Goal: Use online tool/utility: Utilize a website feature to perform a specific function

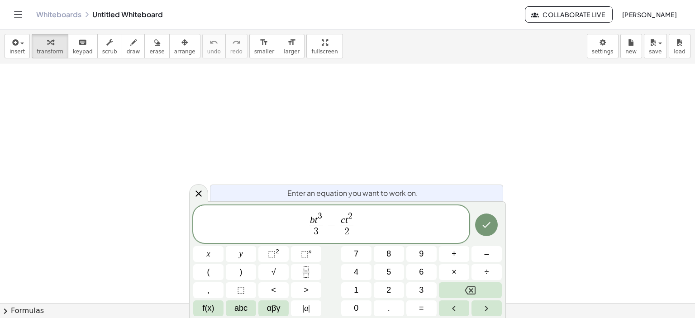
click at [318, 220] on span "3" at bounding box center [320, 216] width 5 height 9
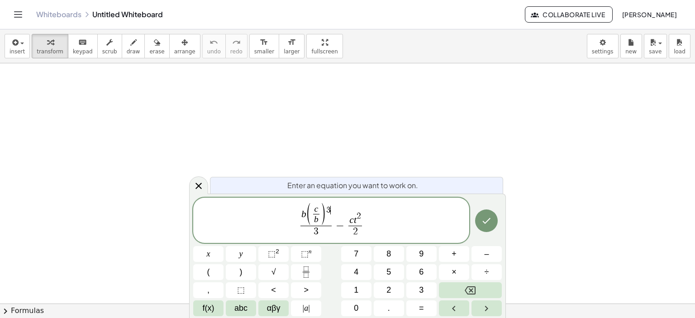
click at [357, 223] on span "c t 2" at bounding box center [355, 219] width 14 height 14
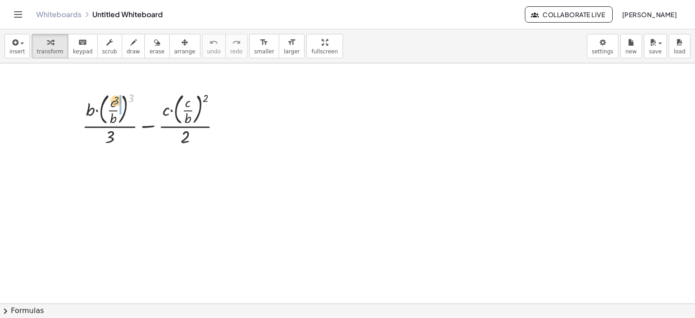
drag, startPoint x: 135, startPoint y: 97, endPoint x: 120, endPoint y: 100, distance: 15.2
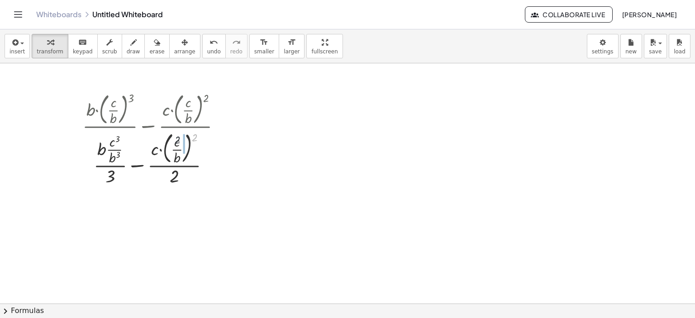
drag, startPoint x: 195, startPoint y: 95, endPoint x: 181, endPoint y: 98, distance: 14.2
click at [148, 120] on div "+ · b · ( · c · b ) 3 · 3 − · c · ( · c · b ) 2 · 2 2 + · b · · c · b · 3 − · c…" at bounding box center [148, 120] width 0 height 0
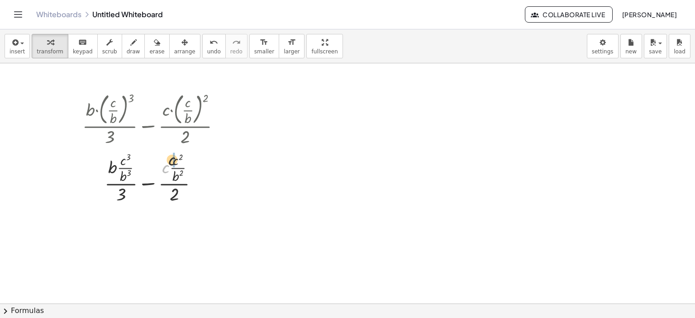
drag, startPoint x: 167, startPoint y: 168, endPoint x: 178, endPoint y: 157, distance: 15.0
click at [178, 157] on div at bounding box center [155, 177] width 155 height 56
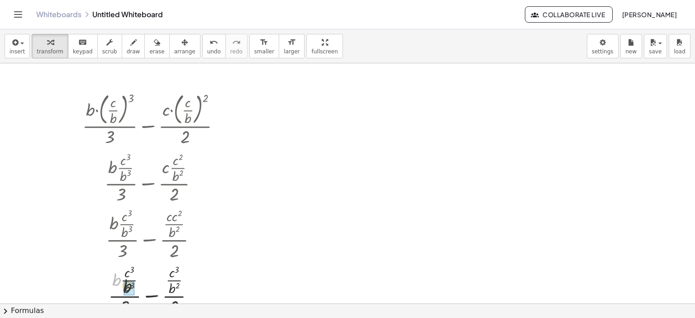
drag, startPoint x: 123, startPoint y: 283, endPoint x: 129, endPoint y: 287, distance: 6.5
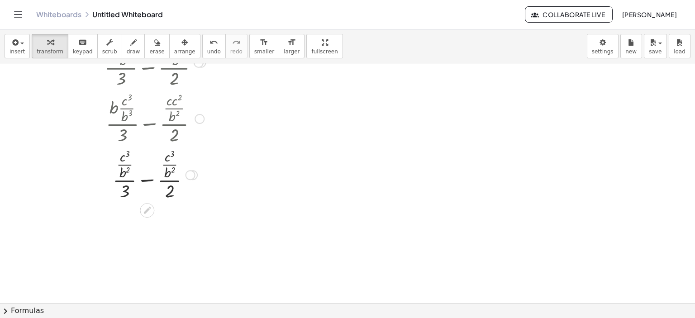
scroll to position [134, 0]
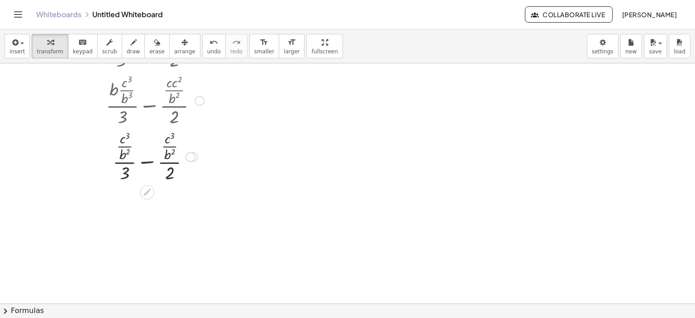
click at [148, 164] on div at bounding box center [155, 156] width 155 height 56
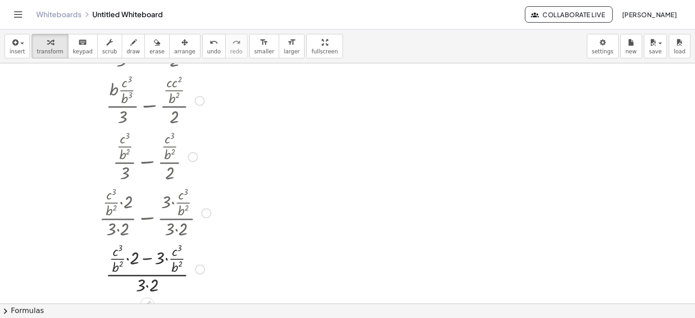
click at [145, 281] on div at bounding box center [155, 268] width 155 height 56
click at [152, 290] on div at bounding box center [155, 268] width 155 height 56
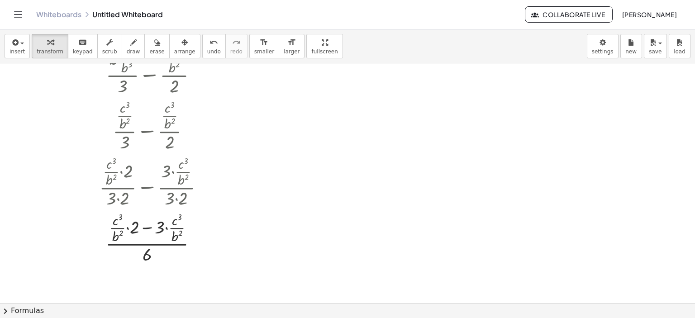
scroll to position [167, 0]
drag, startPoint x: 133, startPoint y: 226, endPoint x: 111, endPoint y: 224, distance: 22.3
click at [111, 224] on div at bounding box center [155, 236] width 155 height 56
click at [165, 222] on div at bounding box center [155, 236] width 155 height 56
click at [127, 227] on div at bounding box center [155, 236] width 155 height 56
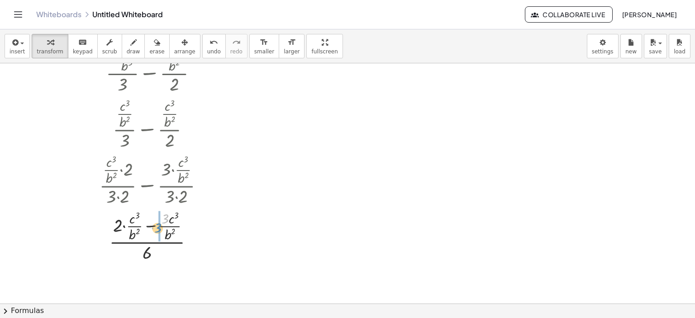
drag, startPoint x: 165, startPoint y: 217, endPoint x: 159, endPoint y: 227, distance: 11.7
drag, startPoint x: 134, startPoint y: 226, endPoint x: 174, endPoint y: 226, distance: 39.8
click at [140, 231] on div at bounding box center [155, 236] width 155 height 56
click at [147, 229] on div at bounding box center [155, 236] width 155 height 56
drag, startPoint x: 148, startPoint y: 237, endPoint x: 152, endPoint y: 241, distance: 5.8
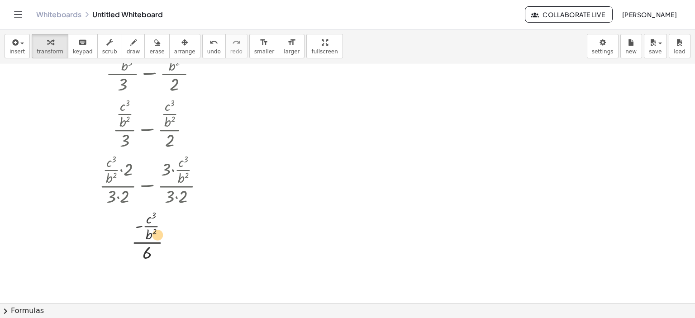
click at [153, 238] on div at bounding box center [155, 236] width 155 height 56
drag, startPoint x: 148, startPoint y: 250, endPoint x: 151, endPoint y: 229, distance: 20.5
click at [152, 227] on div at bounding box center [155, 236] width 155 height 56
drag, startPoint x: 149, startPoint y: 226, endPoint x: 169, endPoint y: 234, distance: 22.1
click at [169, 234] on div at bounding box center [155, 236] width 155 height 56
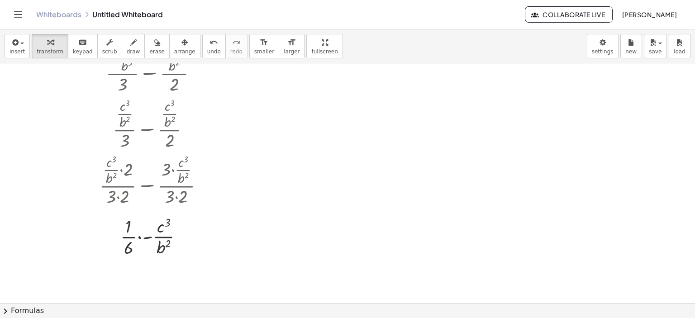
scroll to position [219, 0]
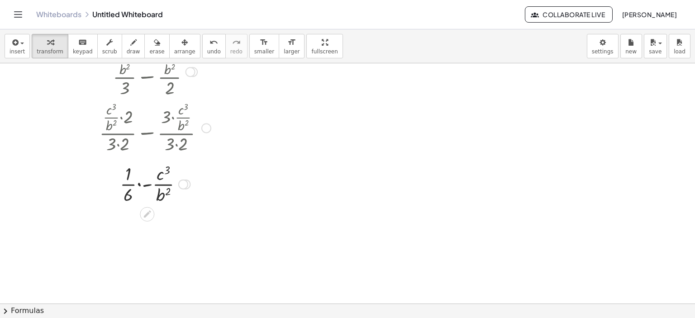
click at [138, 188] on div at bounding box center [155, 183] width 155 height 45
click at [16, 54] on span "insert" at bounding box center [17, 51] width 15 height 6
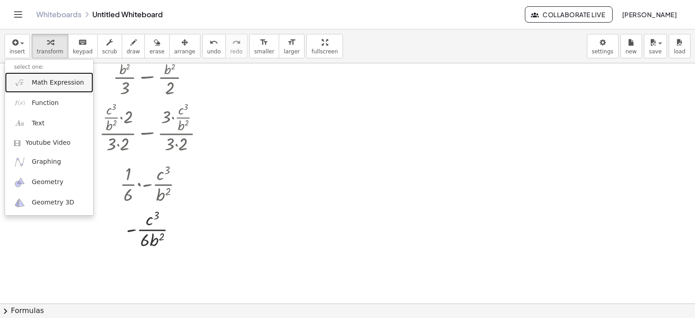
click at [36, 85] on span "Math Expression" at bounding box center [58, 82] width 52 height 9
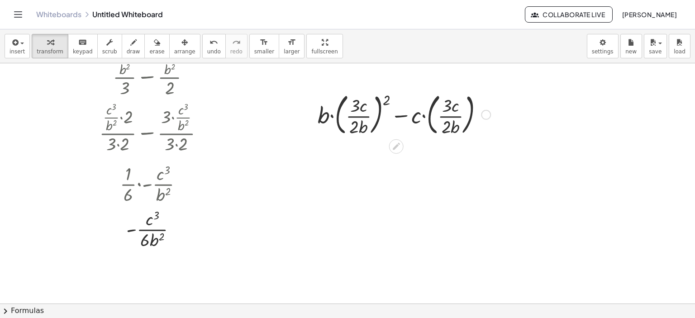
drag, startPoint x: 383, startPoint y: 98, endPoint x: 358, endPoint y: 99, distance: 24.5
click at [358, 99] on div at bounding box center [404, 114] width 182 height 49
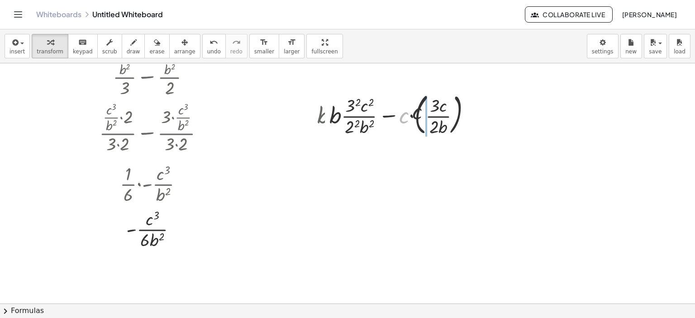
drag, startPoint x: 418, startPoint y: 113, endPoint x: 423, endPoint y: 112, distance: 4.6
click at [396, 115] on div "+ · b · ( · 3 · c · 2 · b ) 2 − · c · ( · 3 · c · 2 · b ) · c + · b · · 3 · c ·…" at bounding box center [396, 115] width 0 height 0
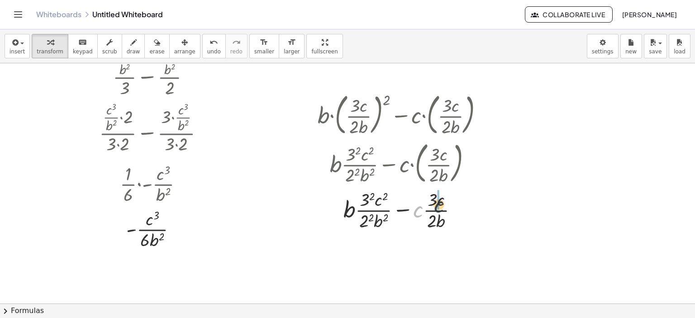
drag, startPoint x: 425, startPoint y: 206, endPoint x: 439, endPoint y: 204, distance: 13.7
click at [439, 204] on div at bounding box center [404, 209] width 182 height 45
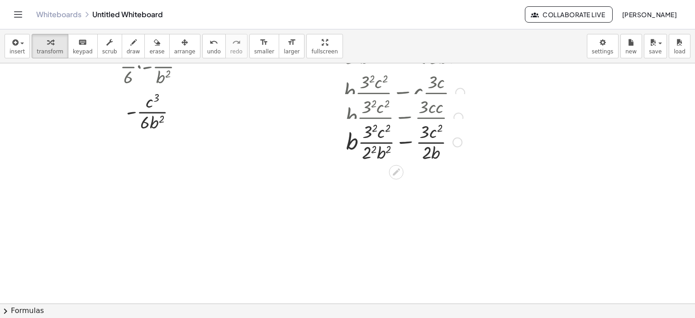
scroll to position [339, 0]
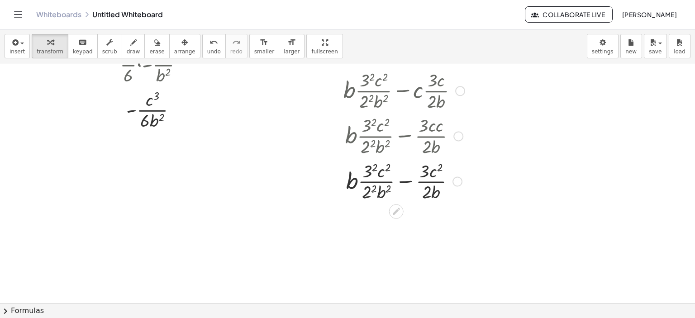
click at [368, 192] on div at bounding box center [404, 180] width 182 height 45
click at [373, 167] on div at bounding box center [404, 180] width 182 height 45
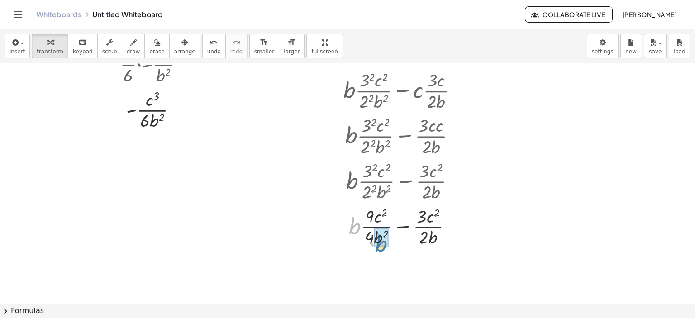
drag, startPoint x: 357, startPoint y: 185, endPoint x: 383, endPoint y: 202, distance: 31.1
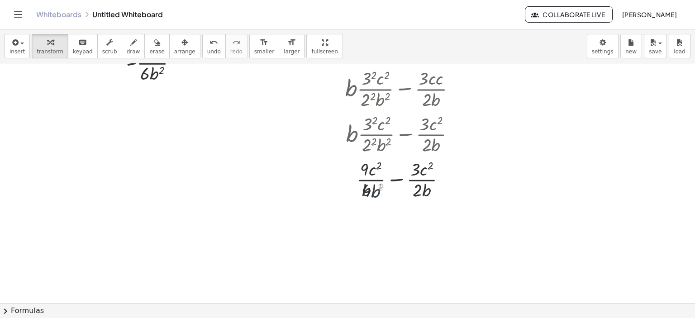
scroll to position [387, 0]
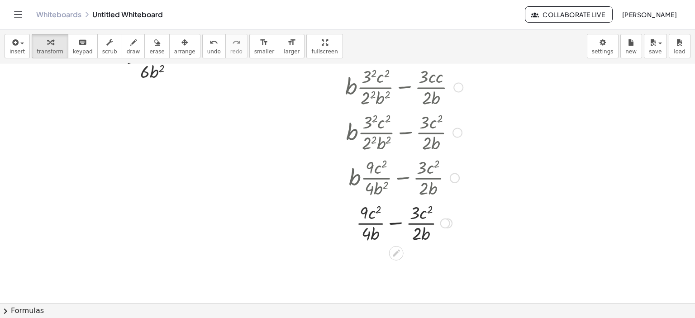
click at [400, 223] on div at bounding box center [404, 222] width 182 height 45
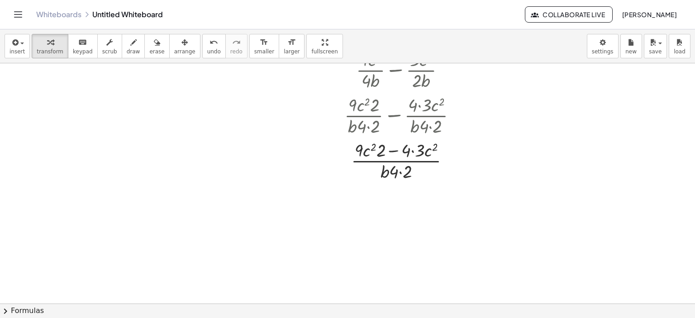
scroll to position [560, 0]
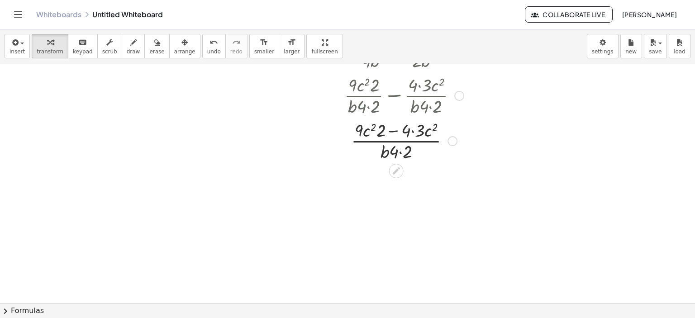
click at [404, 148] on div at bounding box center [404, 140] width 182 height 45
click at [395, 129] on div at bounding box center [404, 140] width 182 height 45
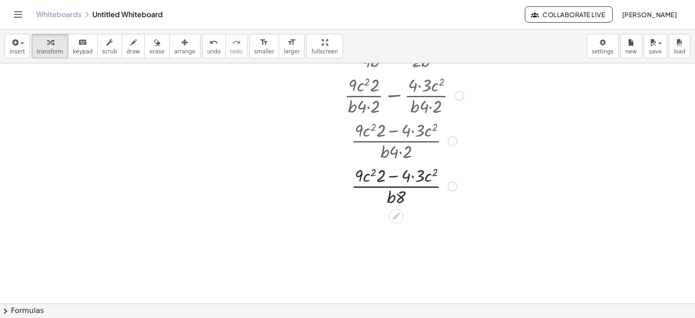
click at [418, 173] on div at bounding box center [404, 185] width 182 height 45
drag, startPoint x: 384, startPoint y: 179, endPoint x: 367, endPoint y: 179, distance: 16.3
click at [367, 179] on div at bounding box center [404, 185] width 182 height 45
drag, startPoint x: 415, startPoint y: 175, endPoint x: 377, endPoint y: 178, distance: 38.6
click at [377, 178] on div at bounding box center [404, 185] width 182 height 45
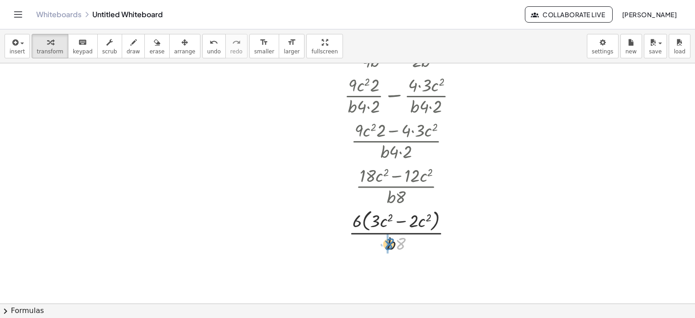
drag, startPoint x: 400, startPoint y: 198, endPoint x: 388, endPoint y: 200, distance: 12.3
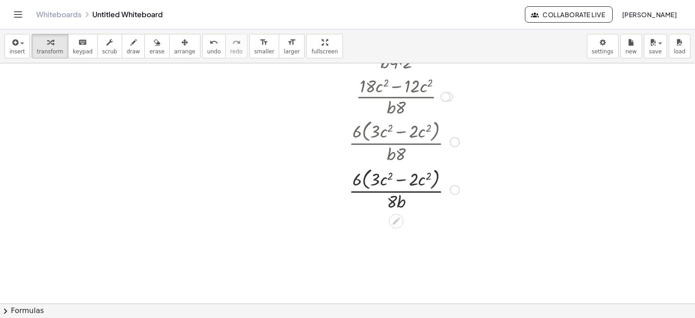
scroll to position [654, 0]
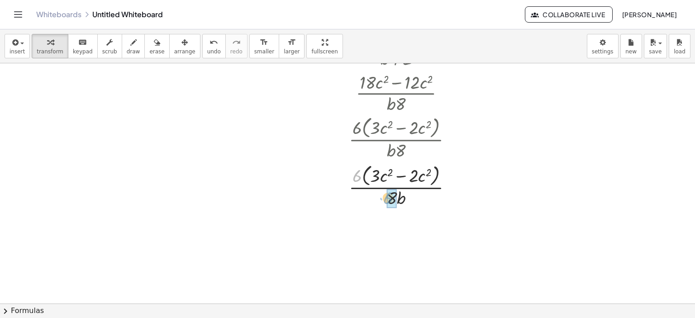
drag, startPoint x: 376, startPoint y: 186, endPoint x: 391, endPoint y: 195, distance: 17.5
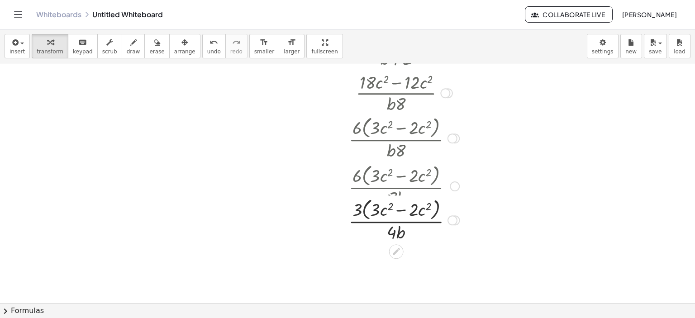
scroll to position [700, 0]
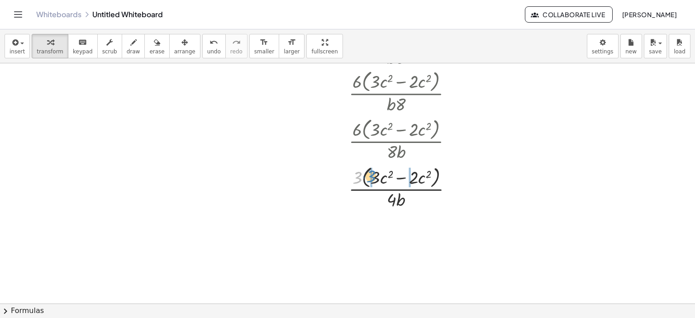
drag, startPoint x: 356, startPoint y: 177, endPoint x: 370, endPoint y: 176, distance: 13.6
click at [370, 176] on div at bounding box center [404, 187] width 182 height 48
click at [366, 177] on div at bounding box center [404, 187] width 182 height 45
click at [406, 182] on div at bounding box center [404, 187] width 182 height 45
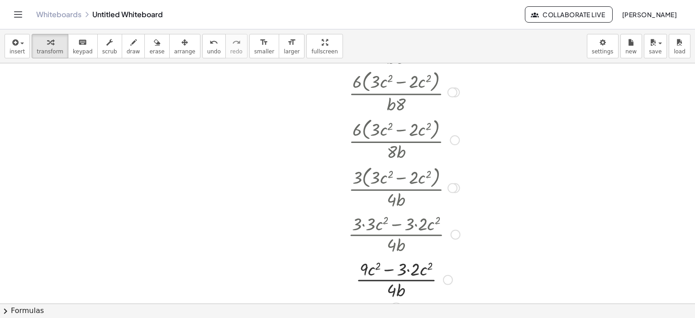
click at [414, 271] on div at bounding box center [404, 279] width 182 height 45
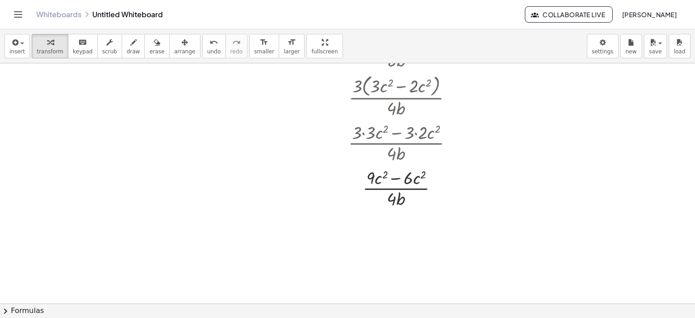
scroll to position [792, 0]
click at [396, 173] on div at bounding box center [404, 186] width 182 height 45
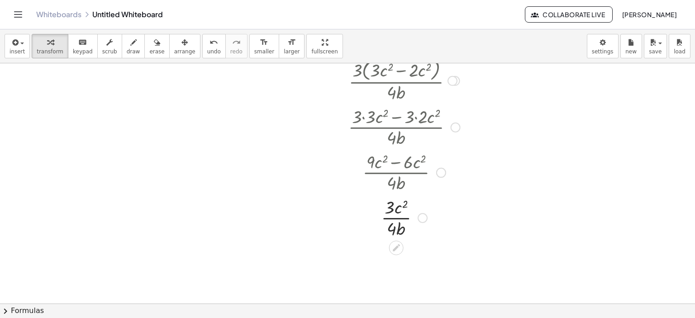
scroll to position [809, 0]
